Goal: Transaction & Acquisition: Purchase product/service

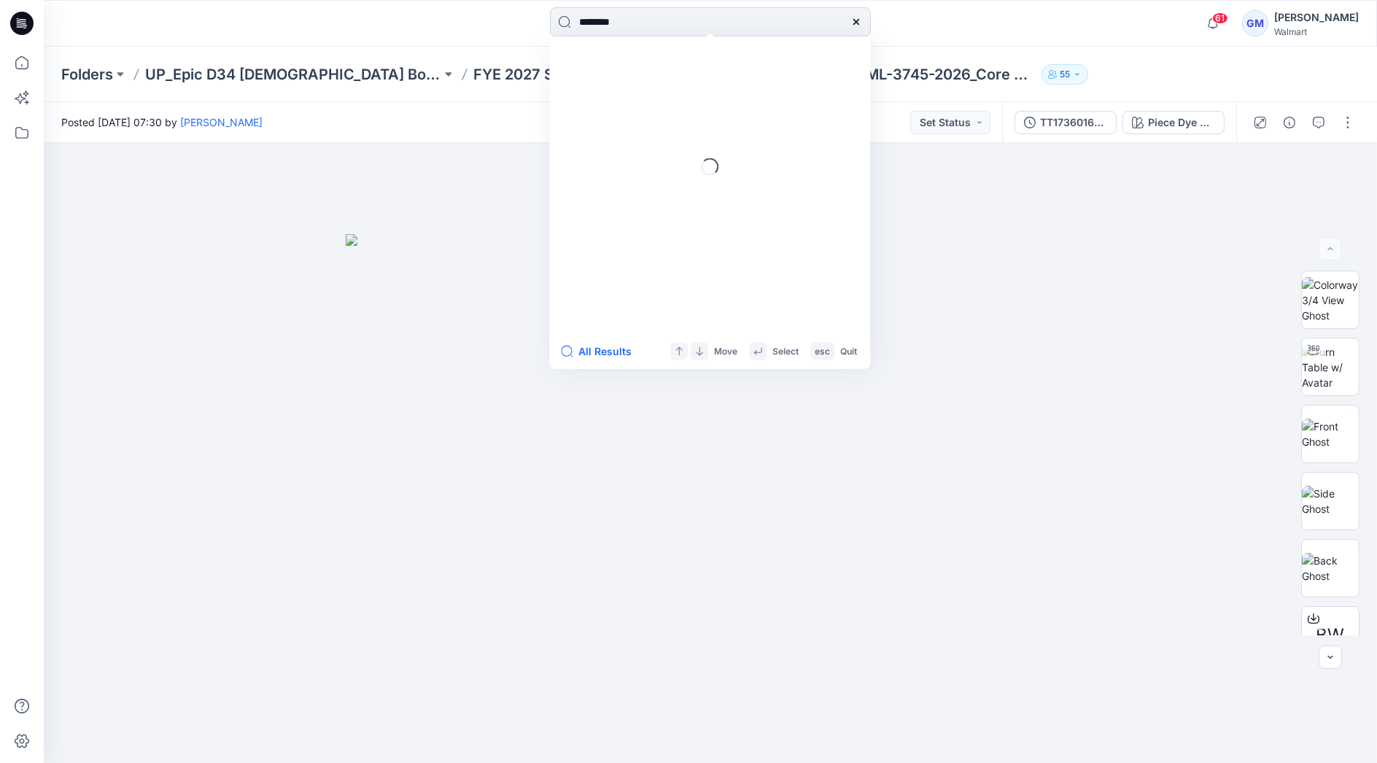
type input "********"
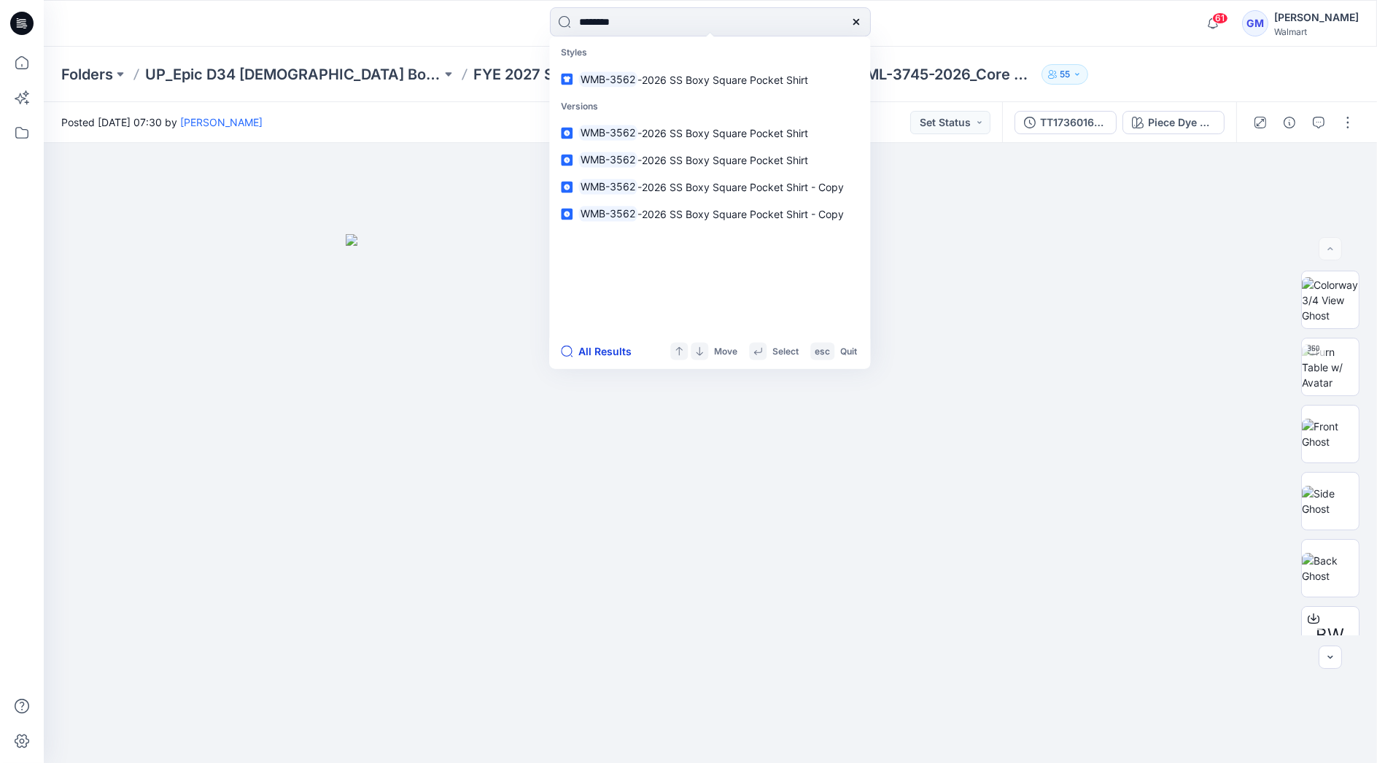
click at [616, 349] on button "All Results" at bounding box center [601, 352] width 80 height 18
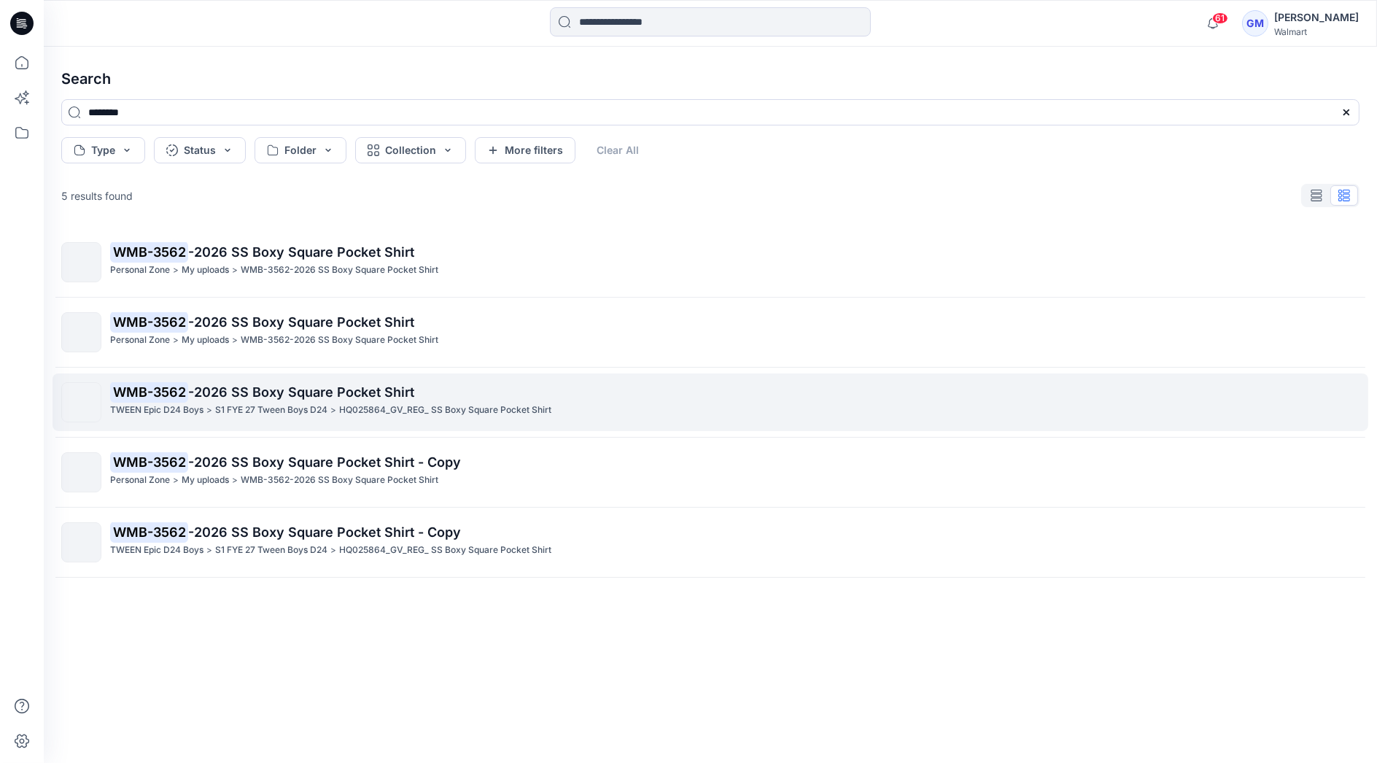
click at [256, 408] on p "S1 FYE 27 Tween Boys D24" at bounding box center [271, 410] width 112 height 15
